Goal: Task Accomplishment & Management: Manage account settings

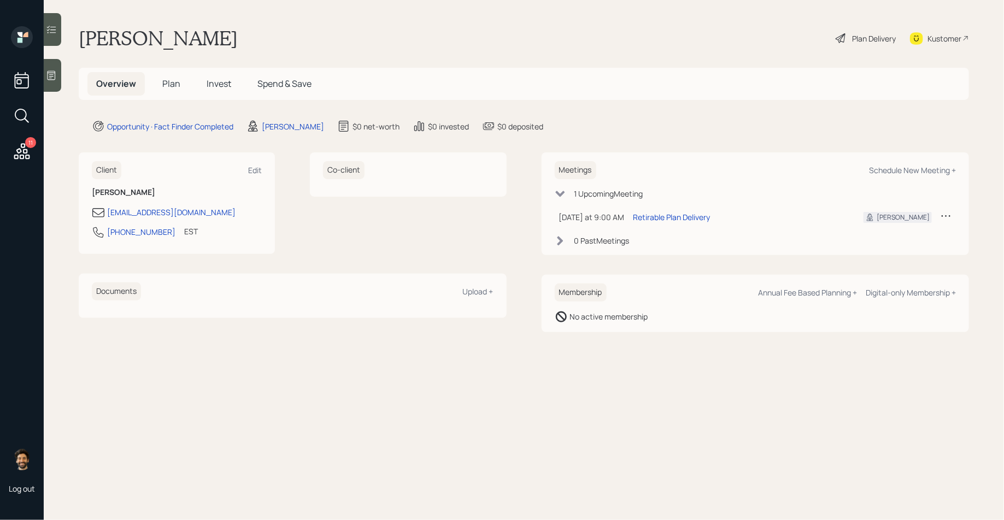
click at [946, 215] on icon at bounding box center [946, 216] width 9 height 2
click at [884, 247] on div "Cancel" at bounding box center [912, 247] width 79 height 10
click at [51, 72] on icon at bounding box center [51, 75] width 11 height 11
